Goal: Information Seeking & Learning: Learn about a topic

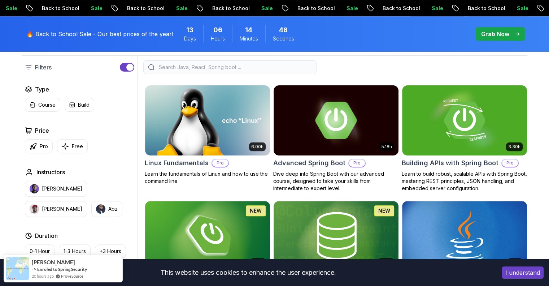
scroll to position [217, 0]
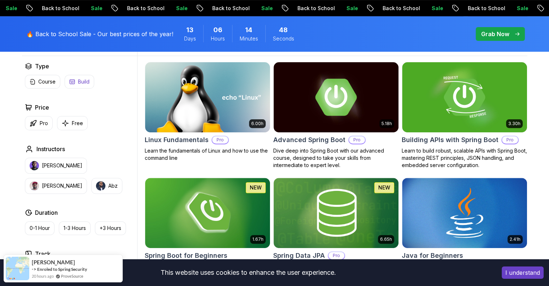
click at [66, 126] on icon "button" at bounding box center [65, 123] width 7 height 8
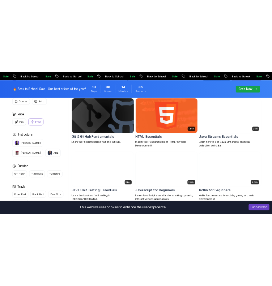
scroll to position [217, 0]
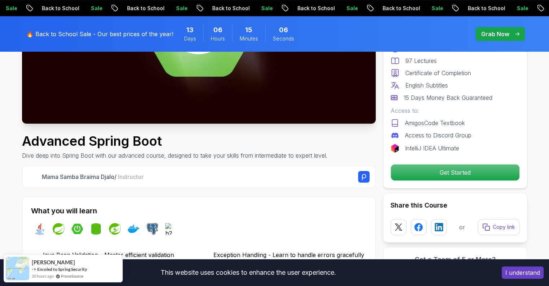
scroll to position [253, 0]
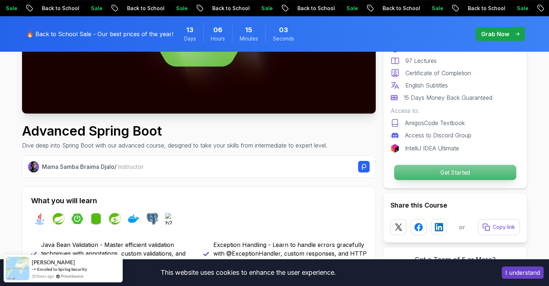
click at [438, 169] on p "Get Started" at bounding box center [455, 172] width 122 height 15
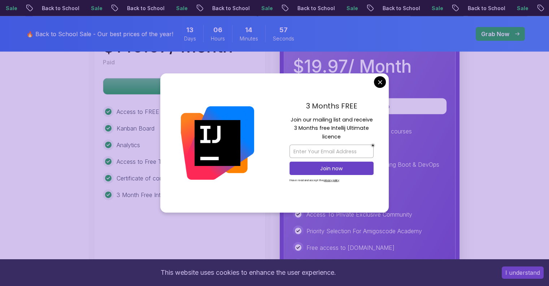
scroll to position [1754, 0]
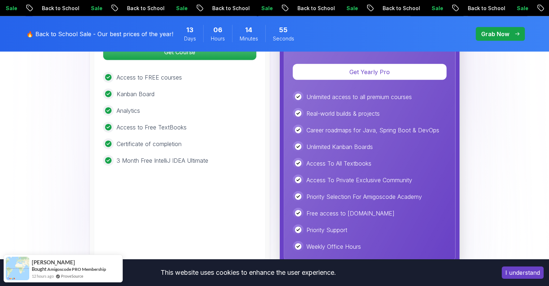
scroll to position [1862, 0]
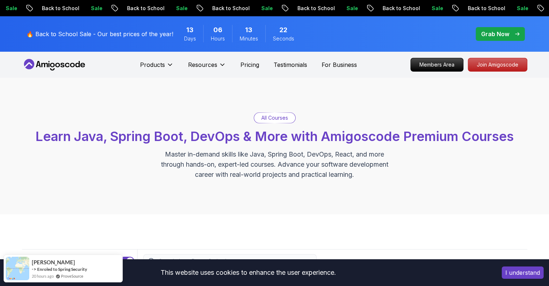
scroll to position [144, 0]
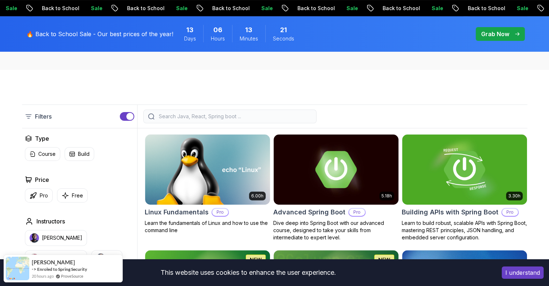
click at [190, 121] on div at bounding box center [229, 116] width 173 height 14
click at [193, 115] on input "search" at bounding box center [234, 116] width 155 height 7
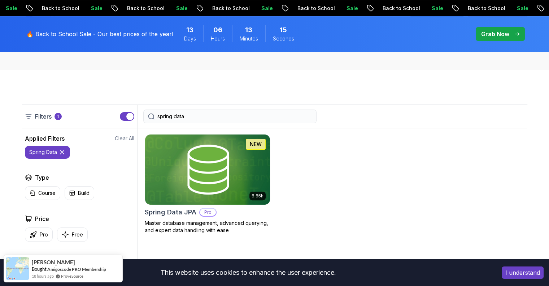
type input "spring data"
click at [166, 143] on img at bounding box center [207, 169] width 131 height 73
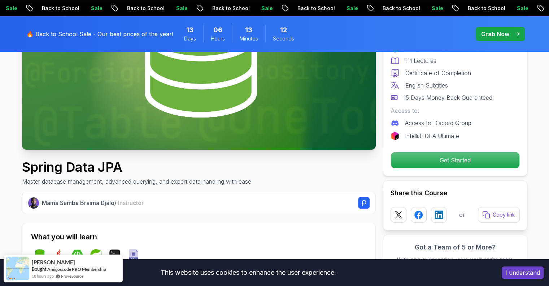
scroll to position [325, 0]
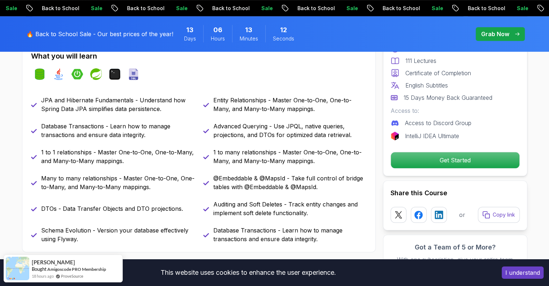
click at [443, 170] on div "Pro Course Includes: 6.65 Hours 111 Lectures Certificate of Completion English …" at bounding box center [455, 89] width 144 height 173
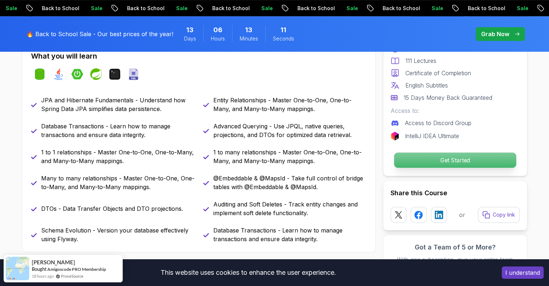
click at [394, 159] on p "Get Started" at bounding box center [455, 159] width 122 height 15
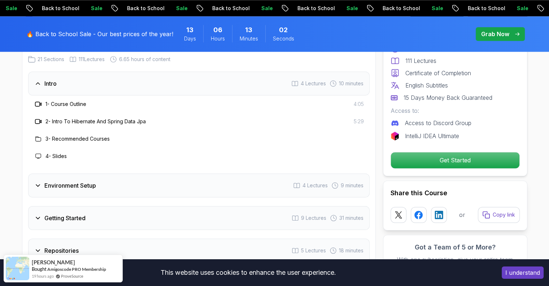
scroll to position [938, 0]
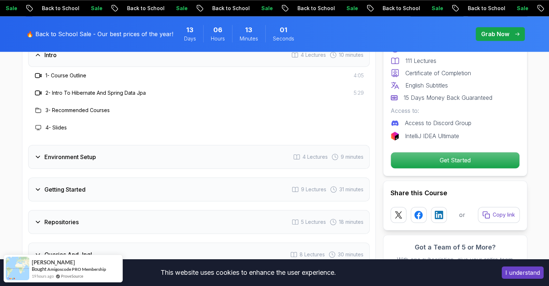
click at [84, 151] on div "Environment Setup 4 Lectures 9 minutes" at bounding box center [199, 157] width 342 height 24
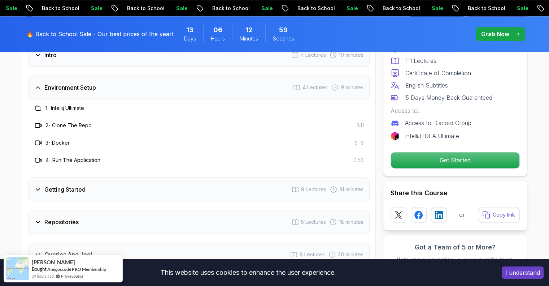
click at [60, 185] on h3 "Getting Started" at bounding box center [64, 189] width 41 height 9
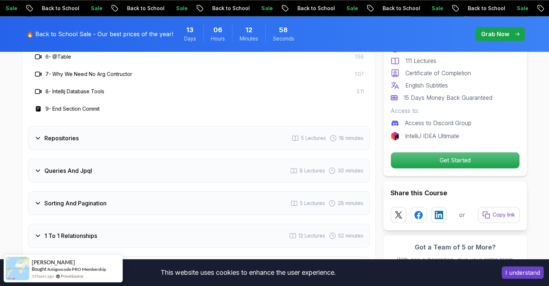
scroll to position [1191, 0]
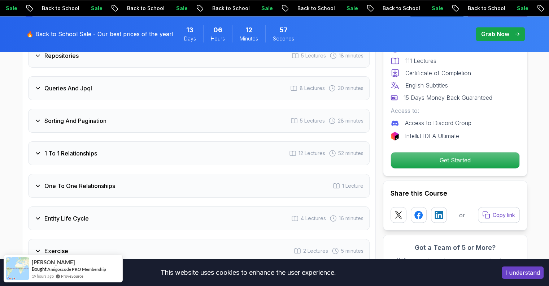
click at [77, 81] on div "Queries And Jpql 8 Lectures 30 minutes" at bounding box center [199, 88] width 342 height 24
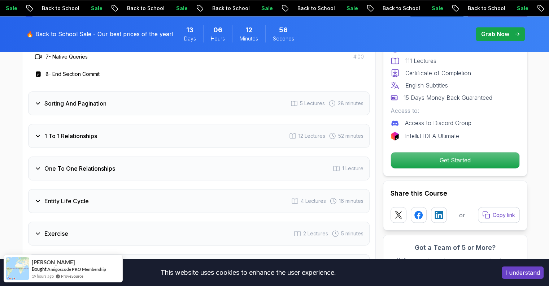
click at [71, 131] on h3 "1 To 1 Relationships" at bounding box center [70, 135] width 53 height 9
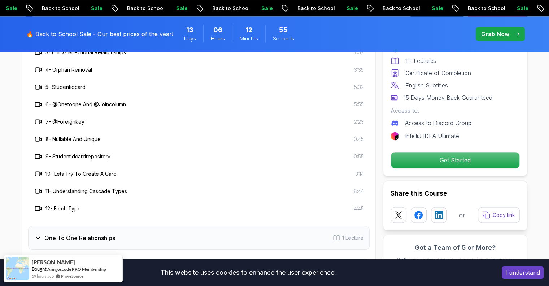
click at [68, 135] on h3 "8 - Nullable And Unique" at bounding box center [73, 138] width 55 height 7
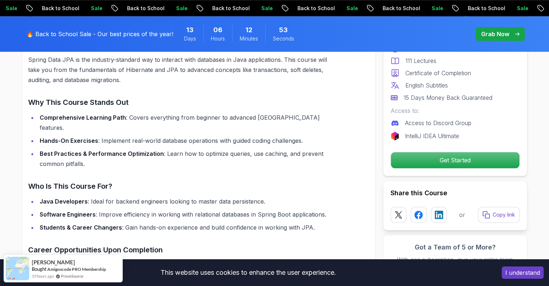
scroll to position [360, 0]
